Goal: Communication & Community: Answer question/provide support

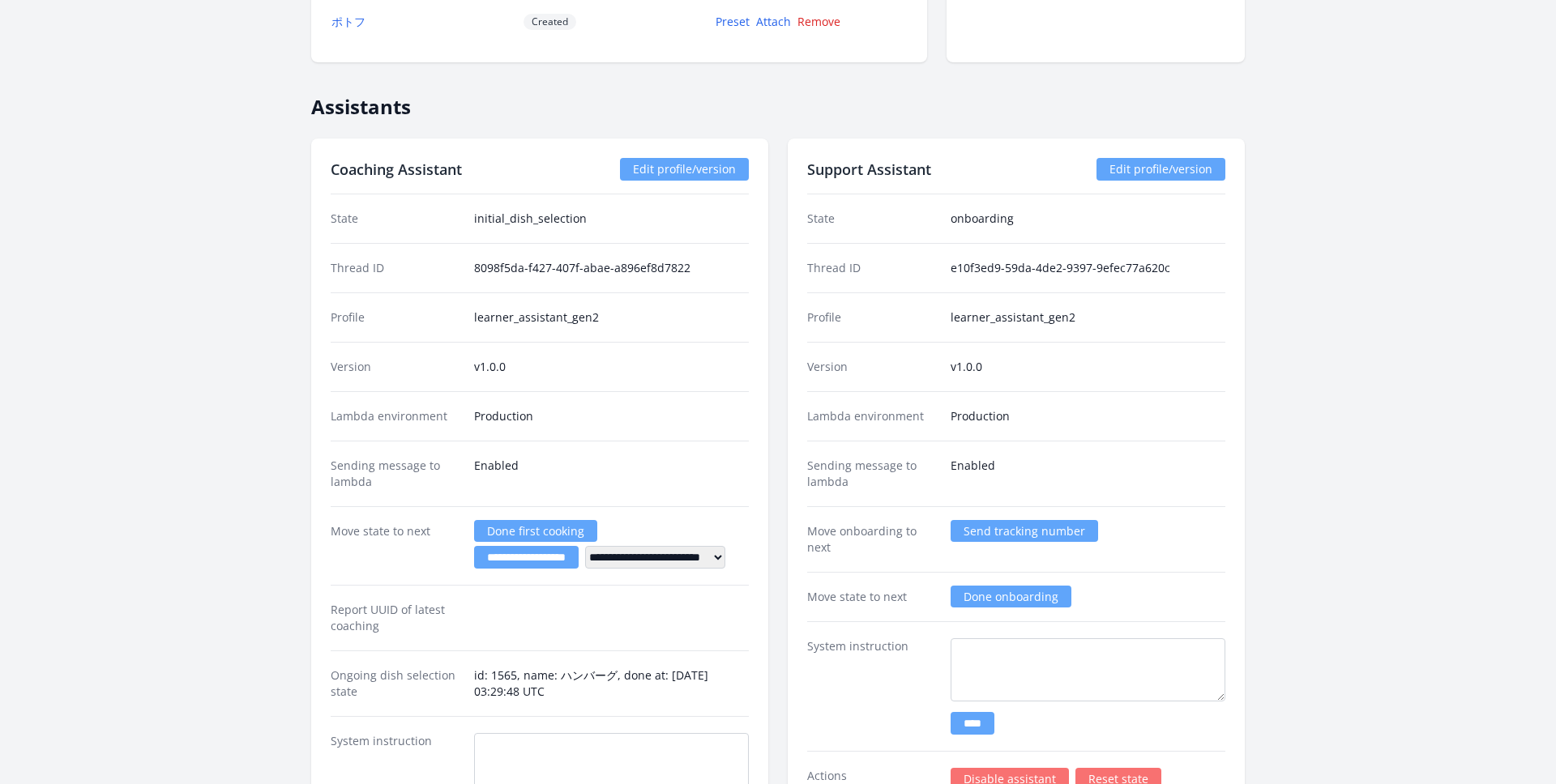
scroll to position [2854, 0]
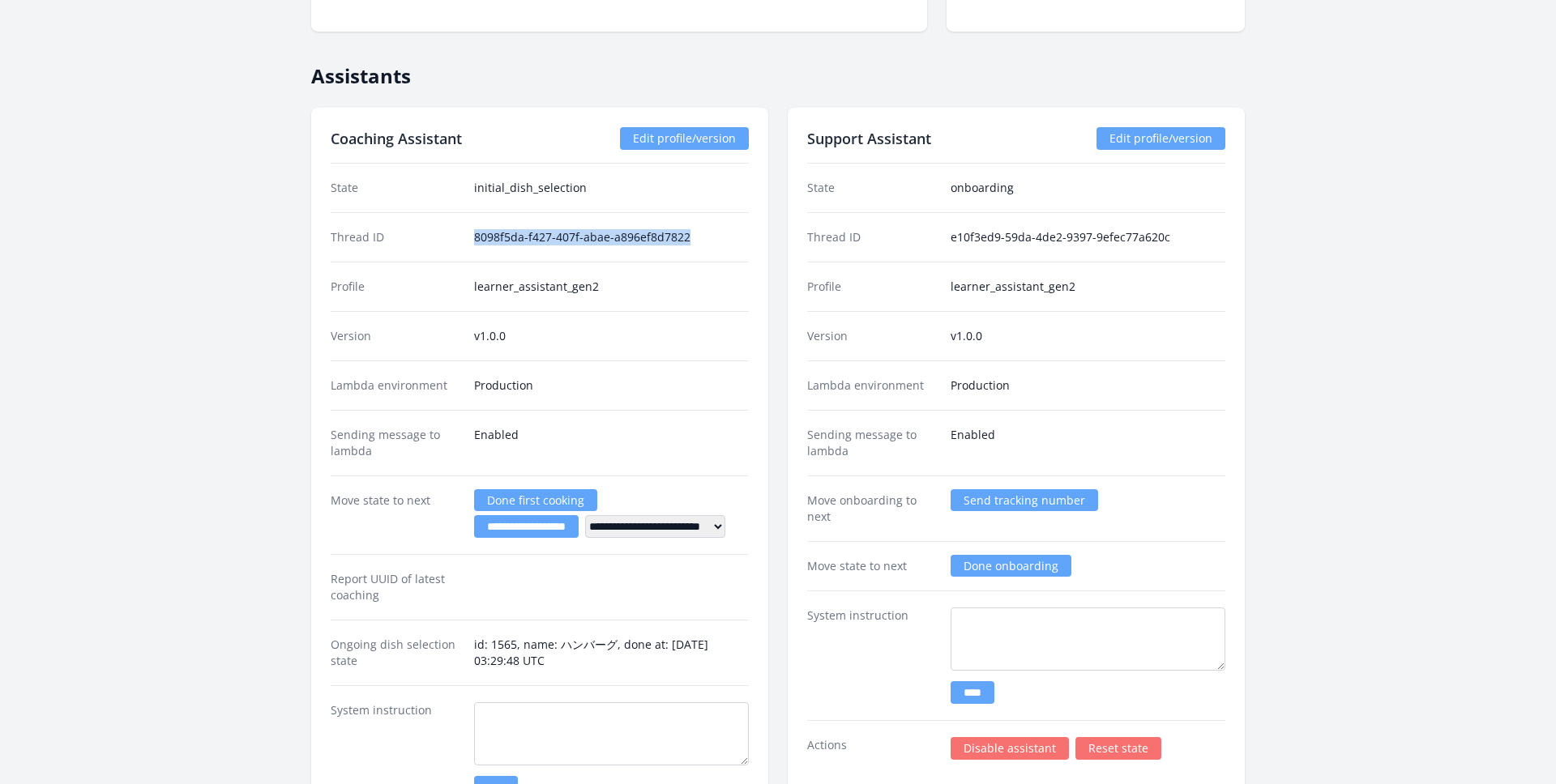
drag, startPoint x: 472, startPoint y: 236, endPoint x: 764, endPoint y: 236, distance: 292.0
click at [765, 236] on div "**********" at bounding box center [539, 526] width 457 height 838
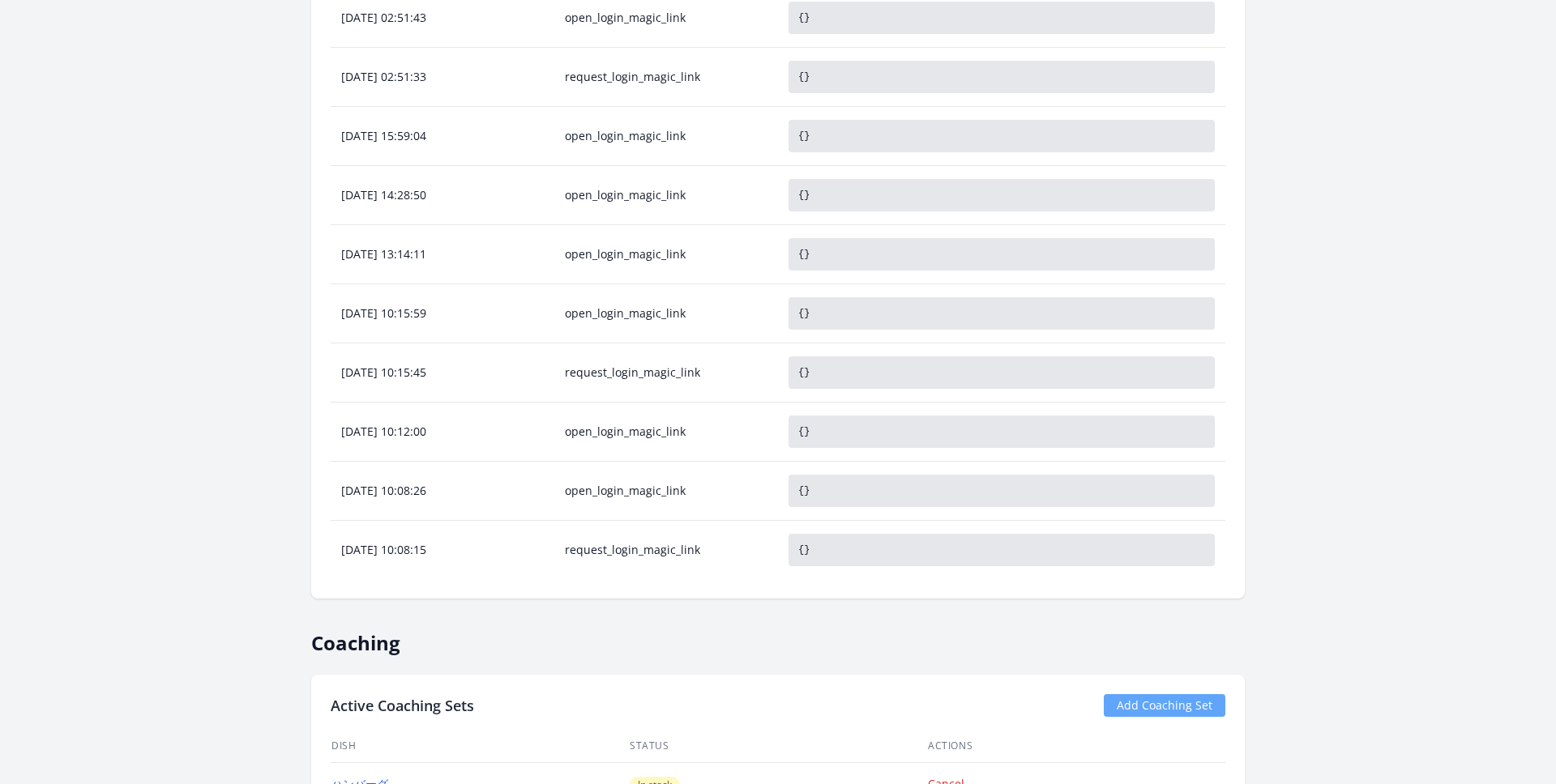
scroll to position [693, 0]
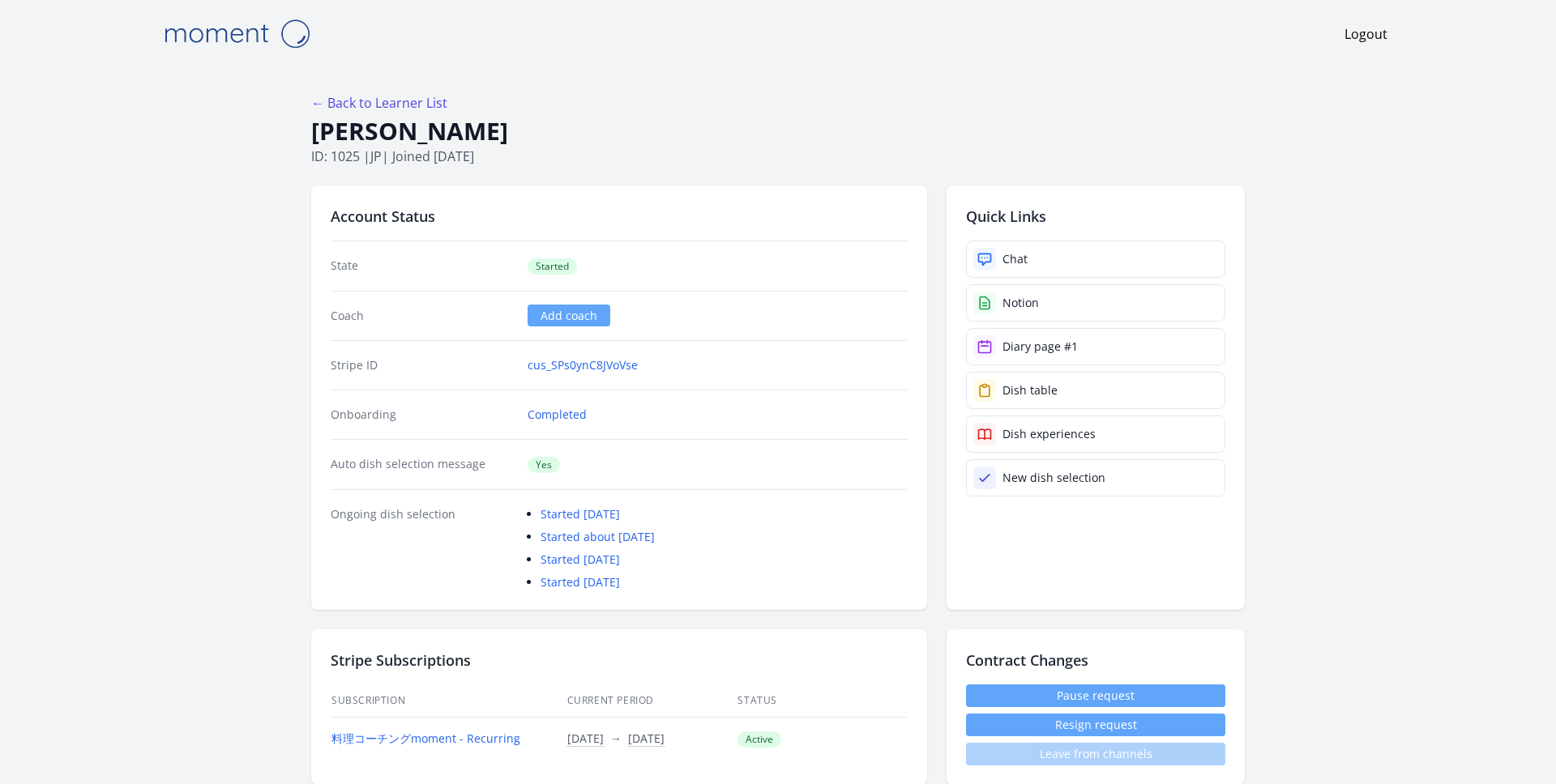
scroll to position [40, 0]
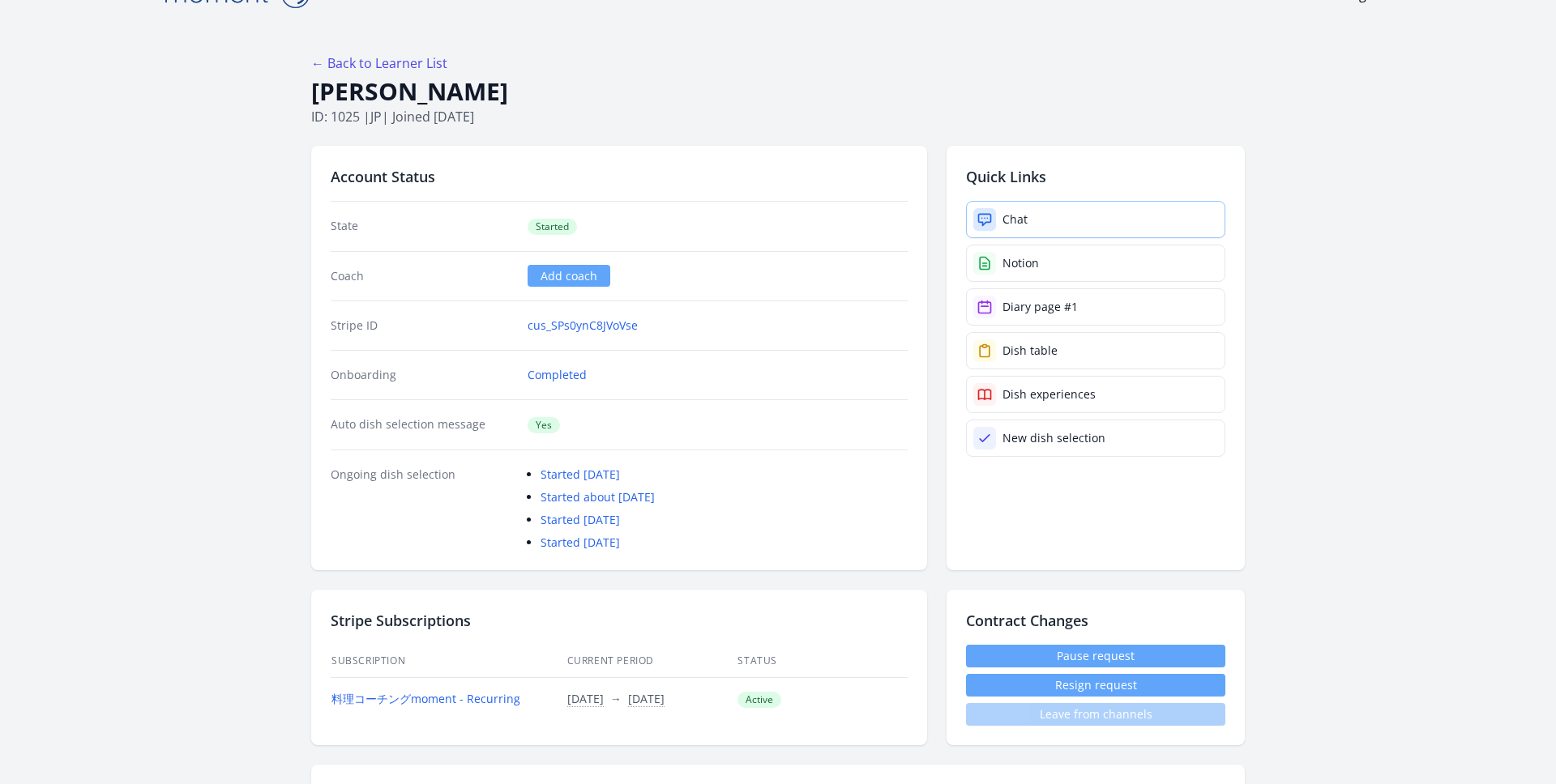
click at [1070, 230] on link "Chat" at bounding box center [1096, 219] width 260 height 37
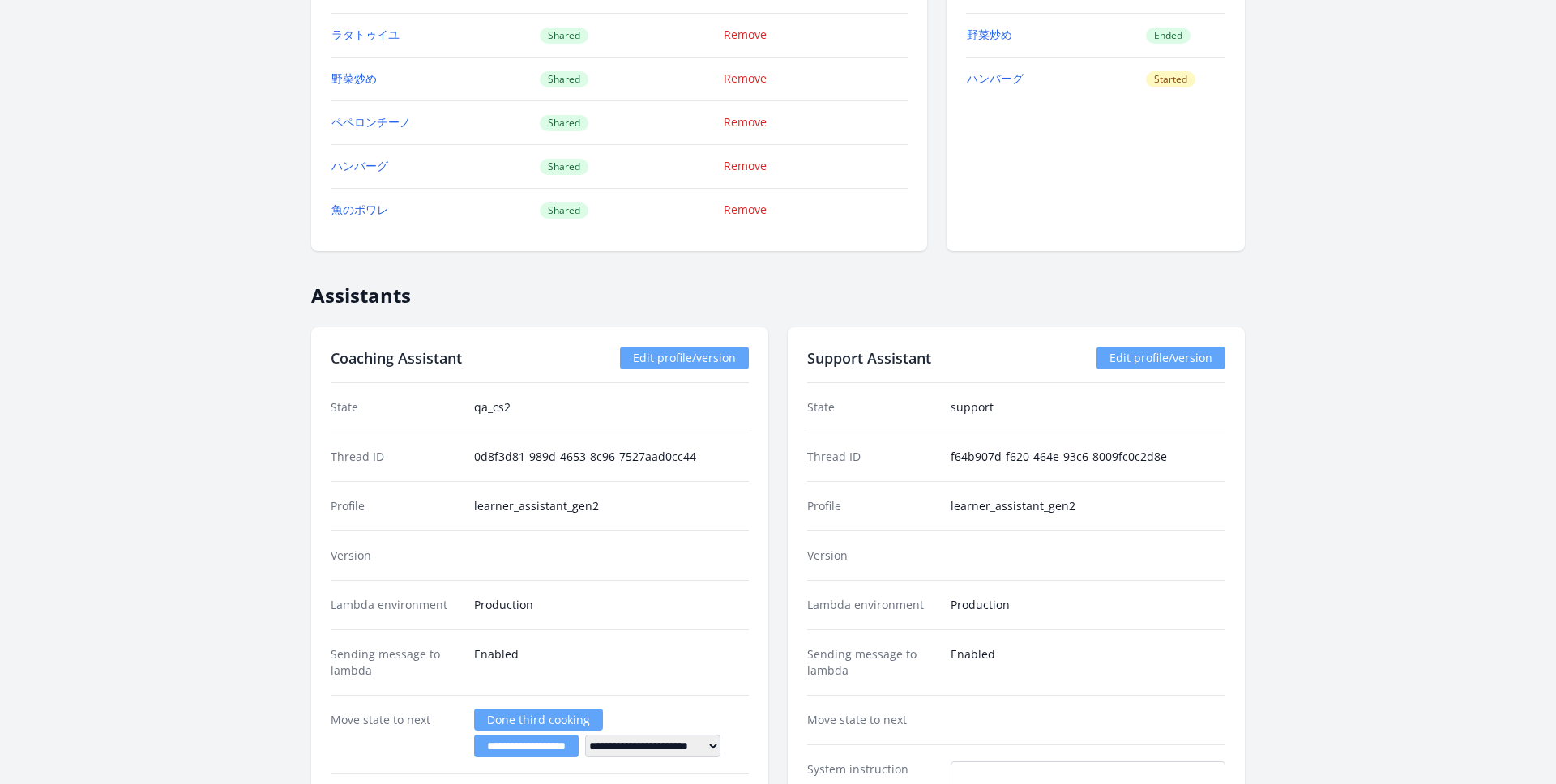
scroll to position [2098, 0]
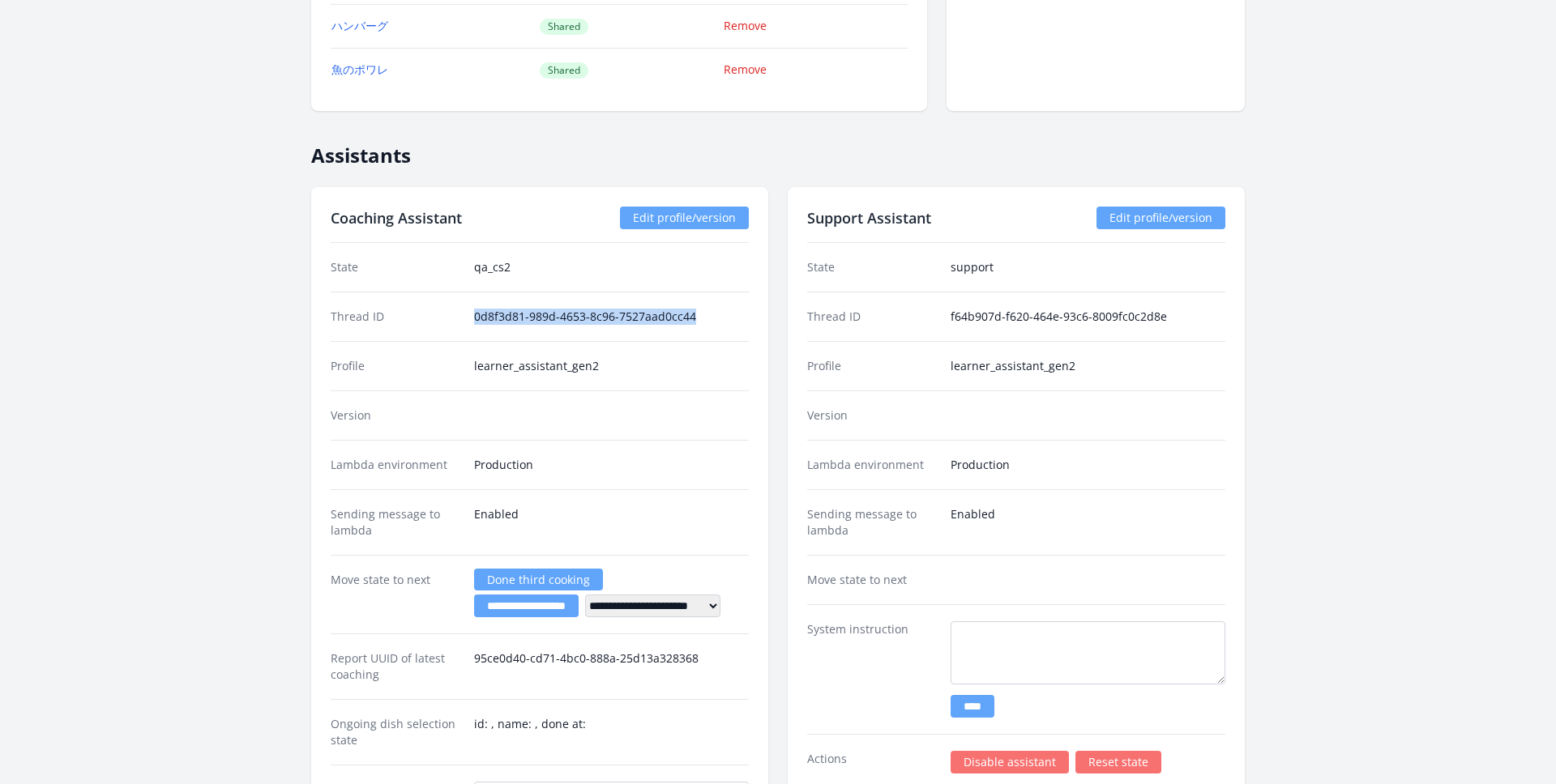
drag, startPoint x: 472, startPoint y: 316, endPoint x: 723, endPoint y: 316, distance: 251.0
click at [723, 316] on div "Thread ID 0d8f3d81-989d-4653-8c96-7527aad0cc44" at bounding box center [540, 316] width 419 height 49
copy dd "0d8f3d81-989d-4653-8c96-7527aad0cc44"
click at [997, 499] on div "Sending message to lambda Enabled" at bounding box center [1016, 522] width 419 height 66
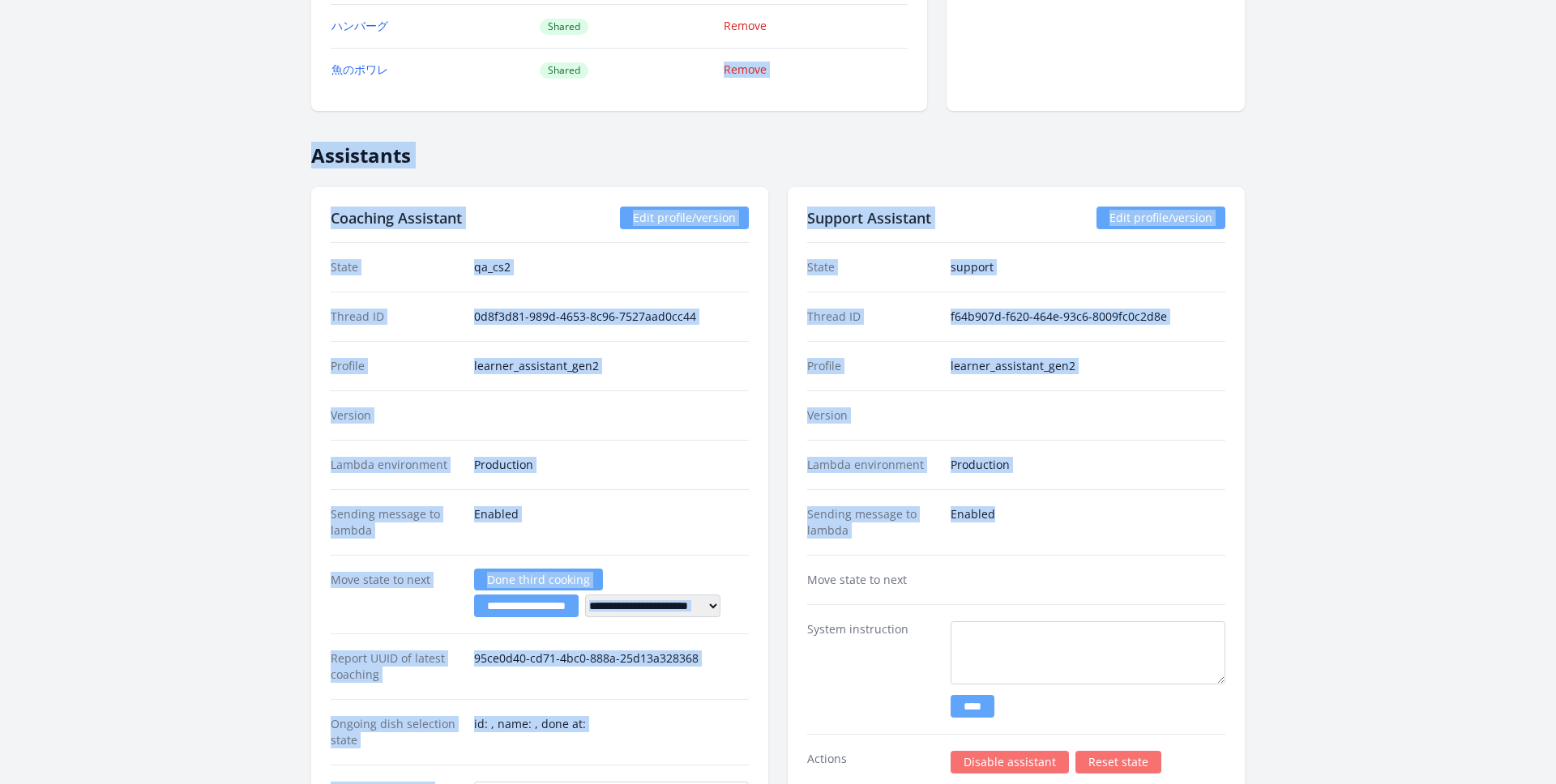
drag, startPoint x: 1018, startPoint y: 521, endPoint x: 871, endPoint y: 55, distance: 488.6
click at [871, 55] on div "← Back to Learner List Mizue Aoki ID: 1025 | jp | Joined 3 months ago Account S…" at bounding box center [778, 17] width 933 height 4044
click at [1045, 333] on div "Thread ID f64b907d-f620-464e-93c6-8009fc0c2d8e" at bounding box center [1016, 316] width 419 height 49
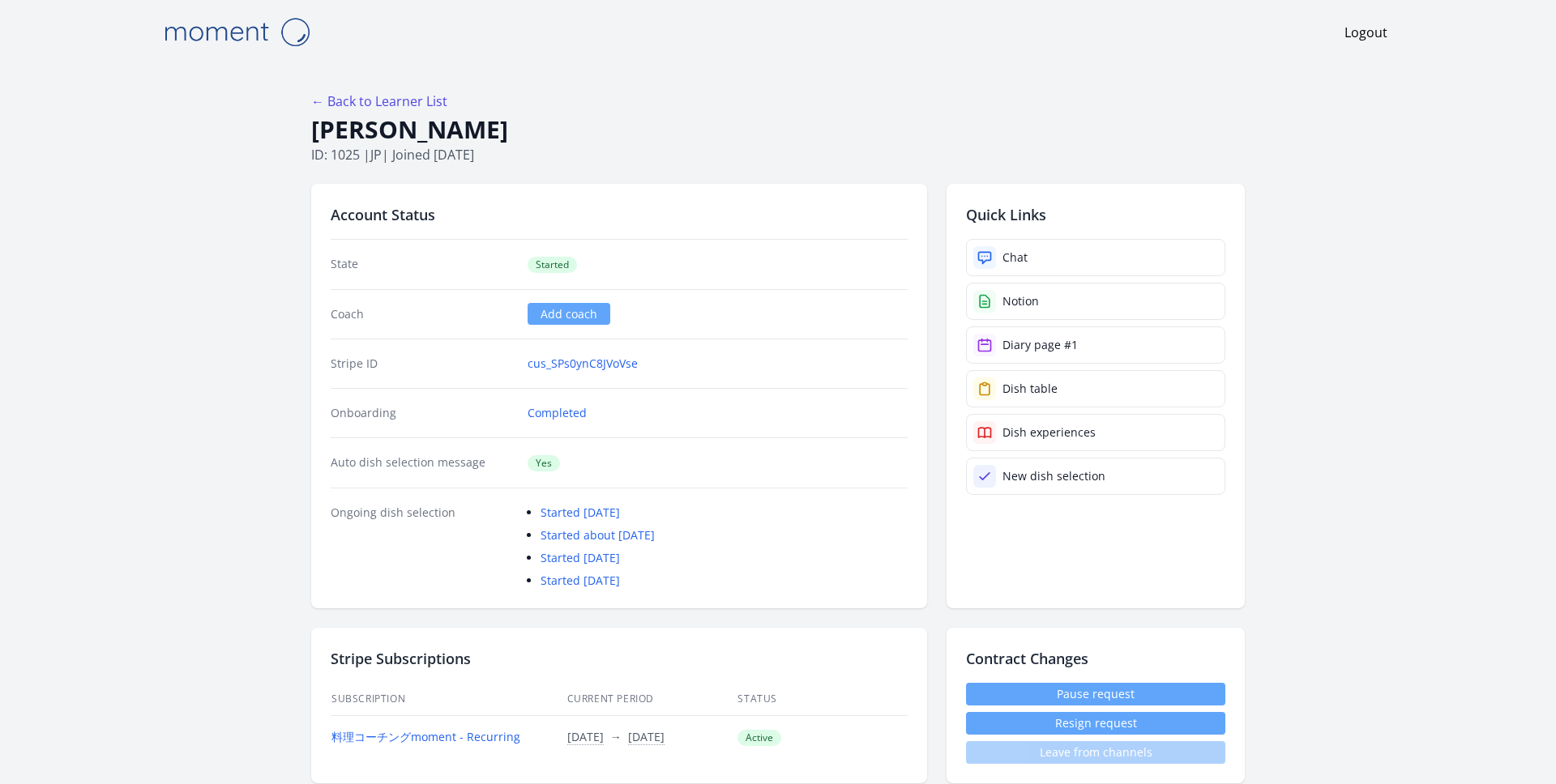
scroll to position [0, 0]
